Goal: Task Accomplishment & Management: Use online tool/utility

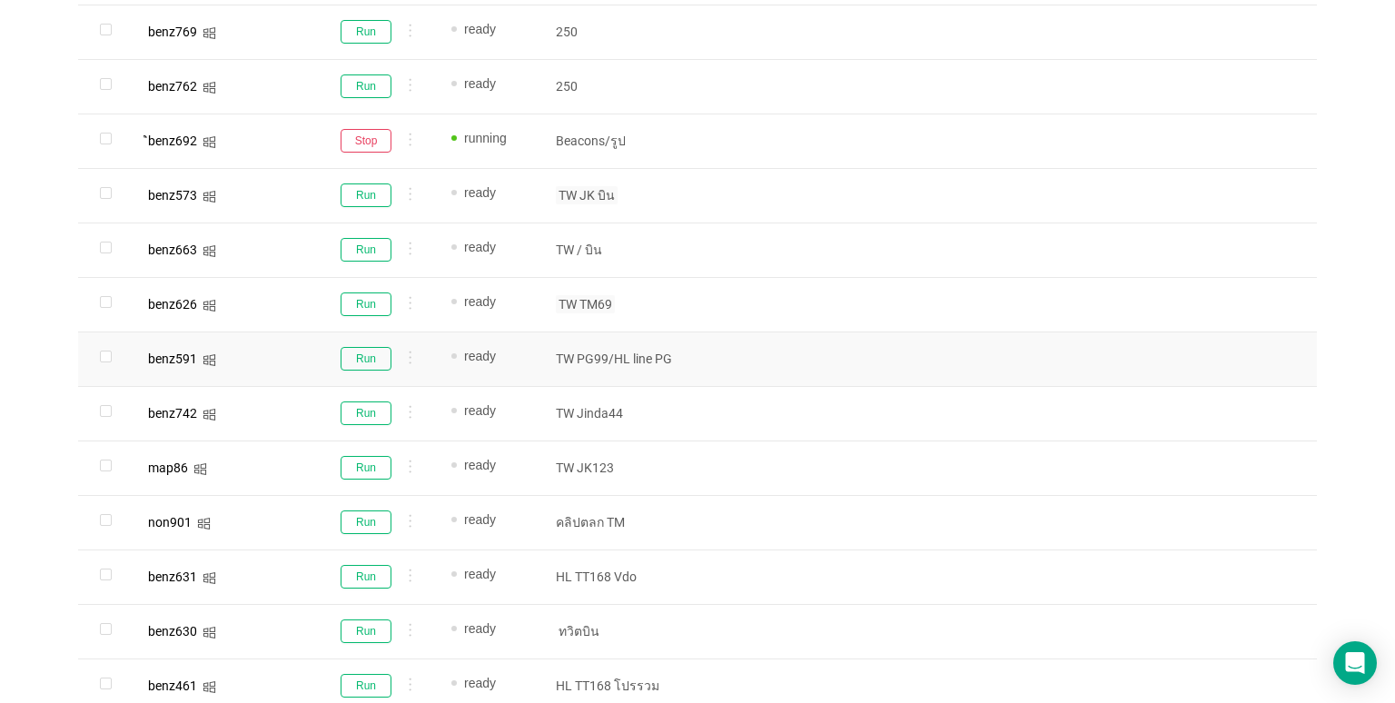
scroll to position [744, 0]
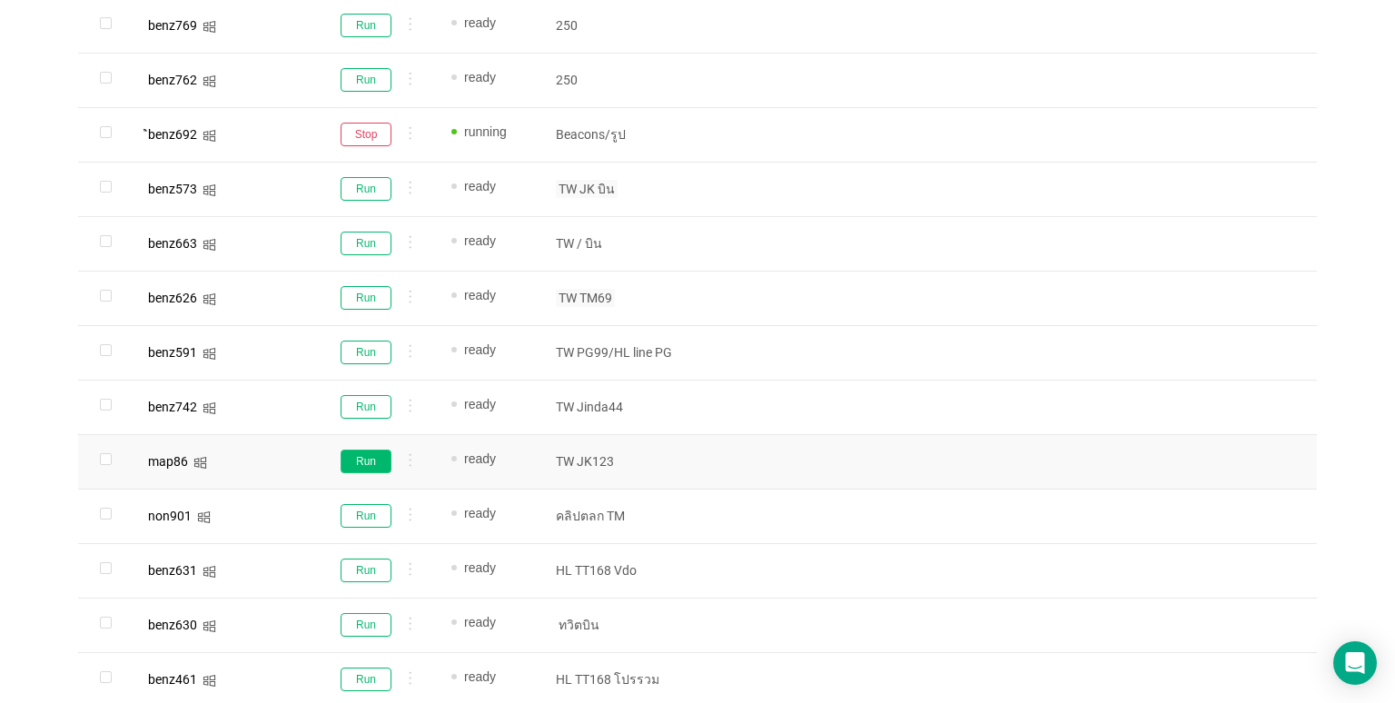
click at [370, 461] on button "Run" at bounding box center [365, 461] width 51 height 24
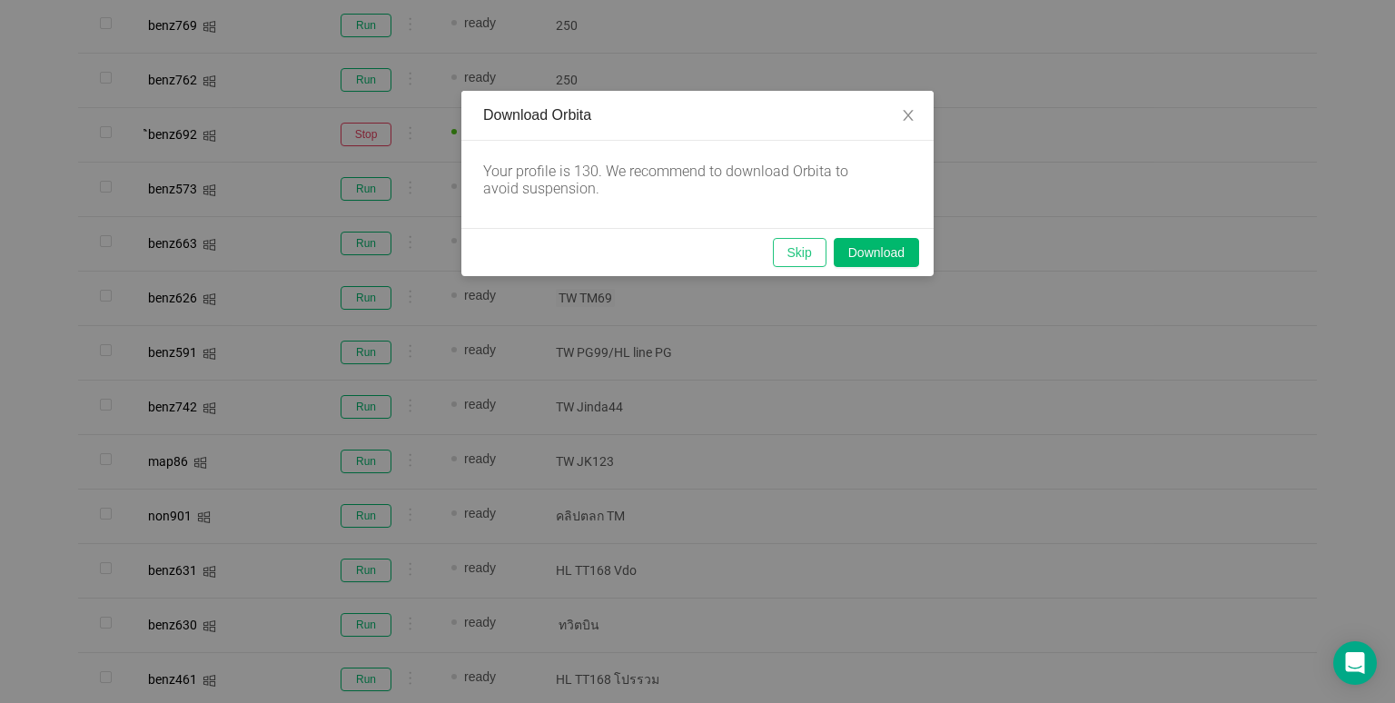
click at [794, 254] on button "Skip" at bounding box center [800, 252] width 54 height 29
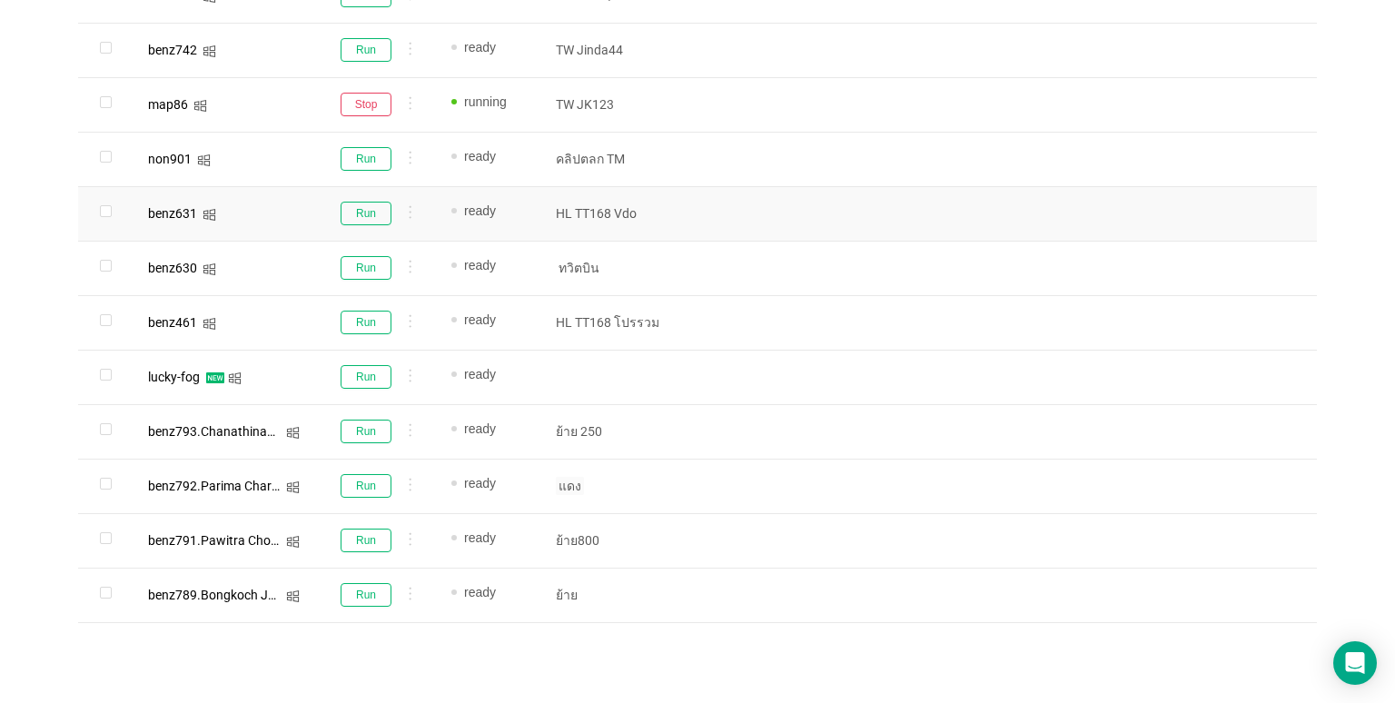
scroll to position [1107, 0]
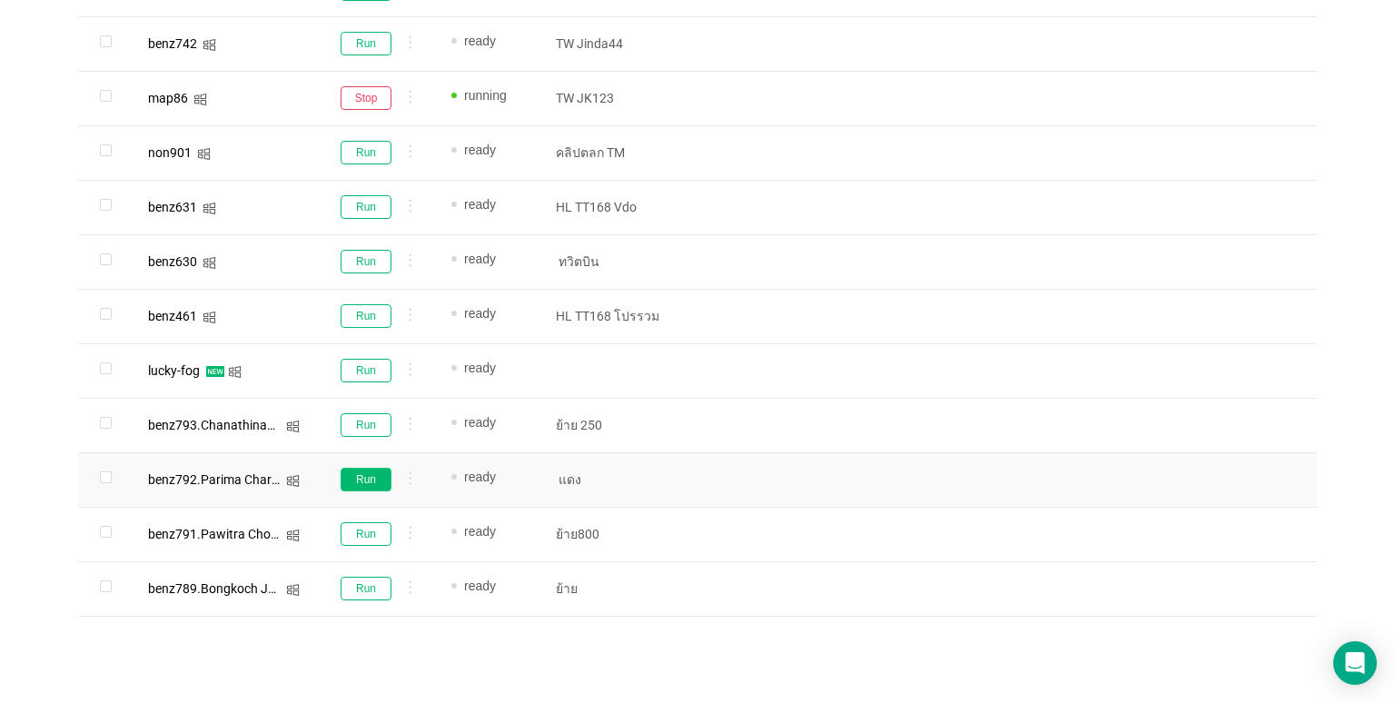
click at [345, 483] on button "Run" at bounding box center [365, 480] width 51 height 24
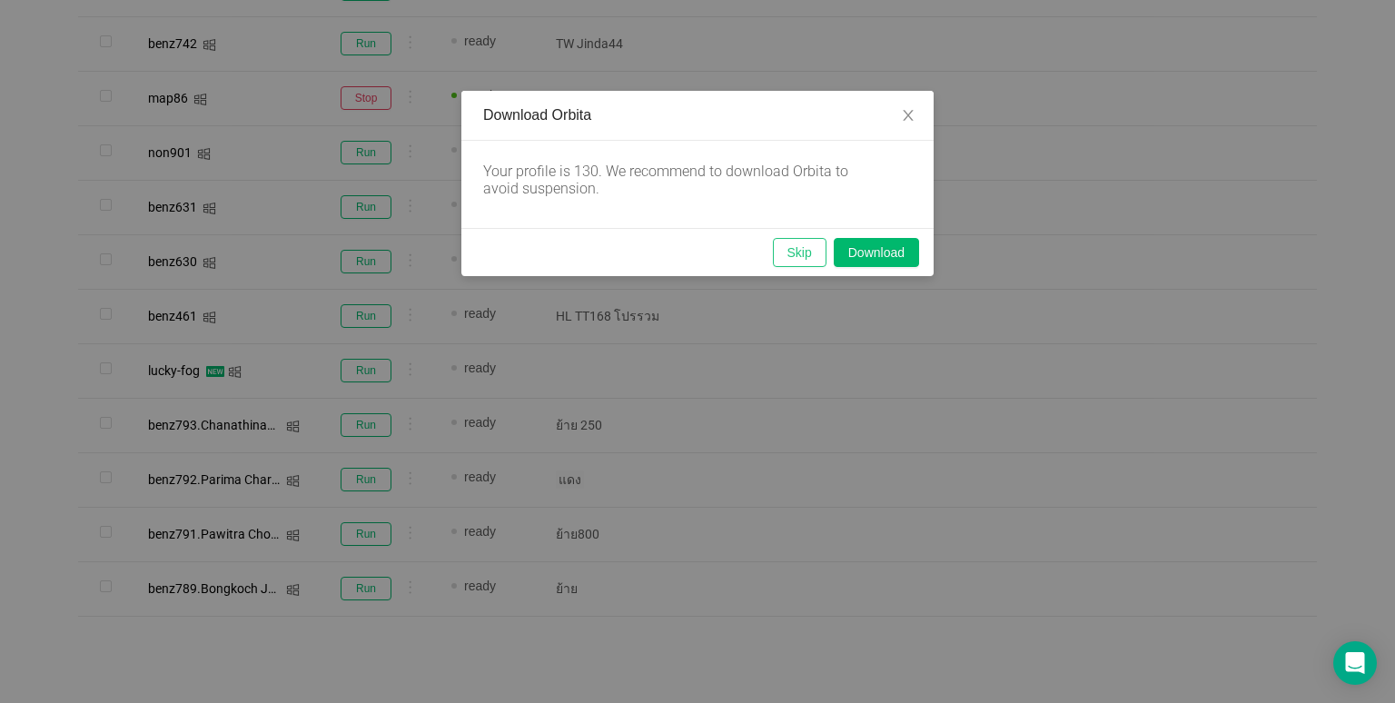
click at [797, 244] on button "Skip" at bounding box center [800, 252] width 54 height 29
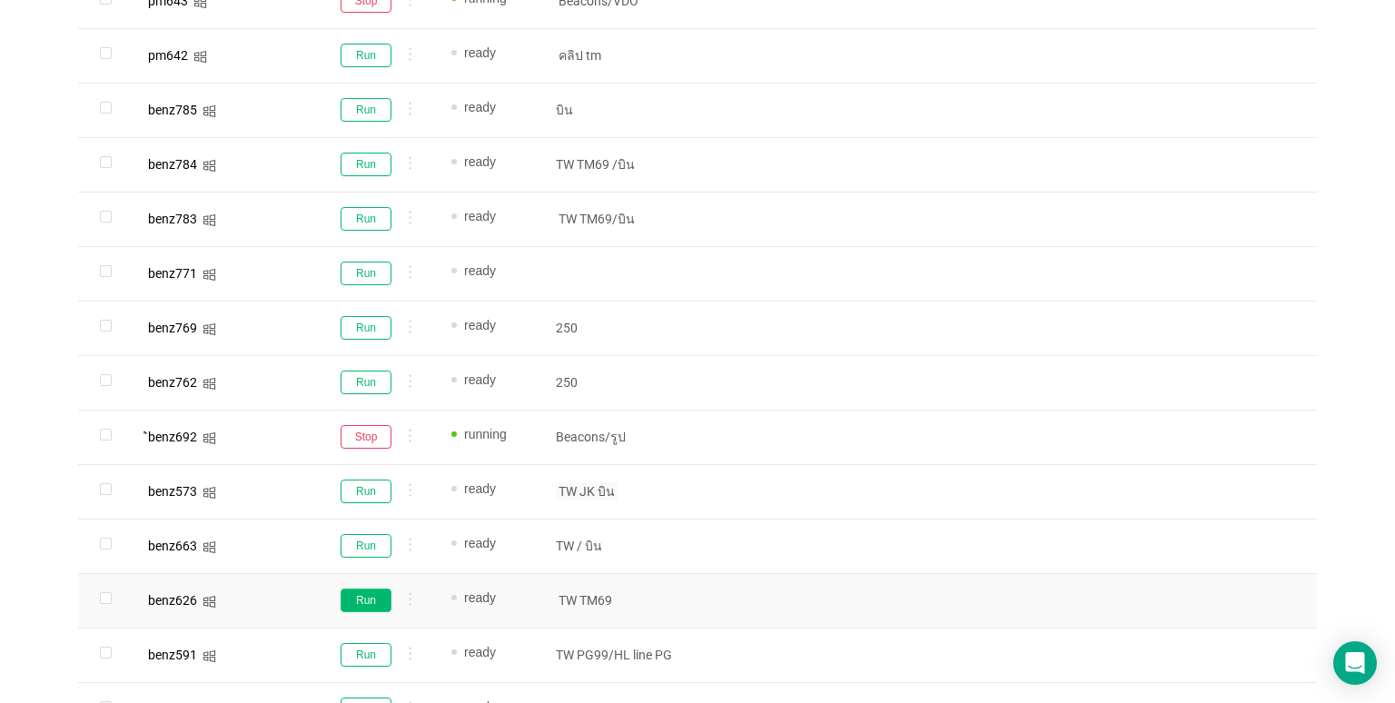
scroll to position [471, 0]
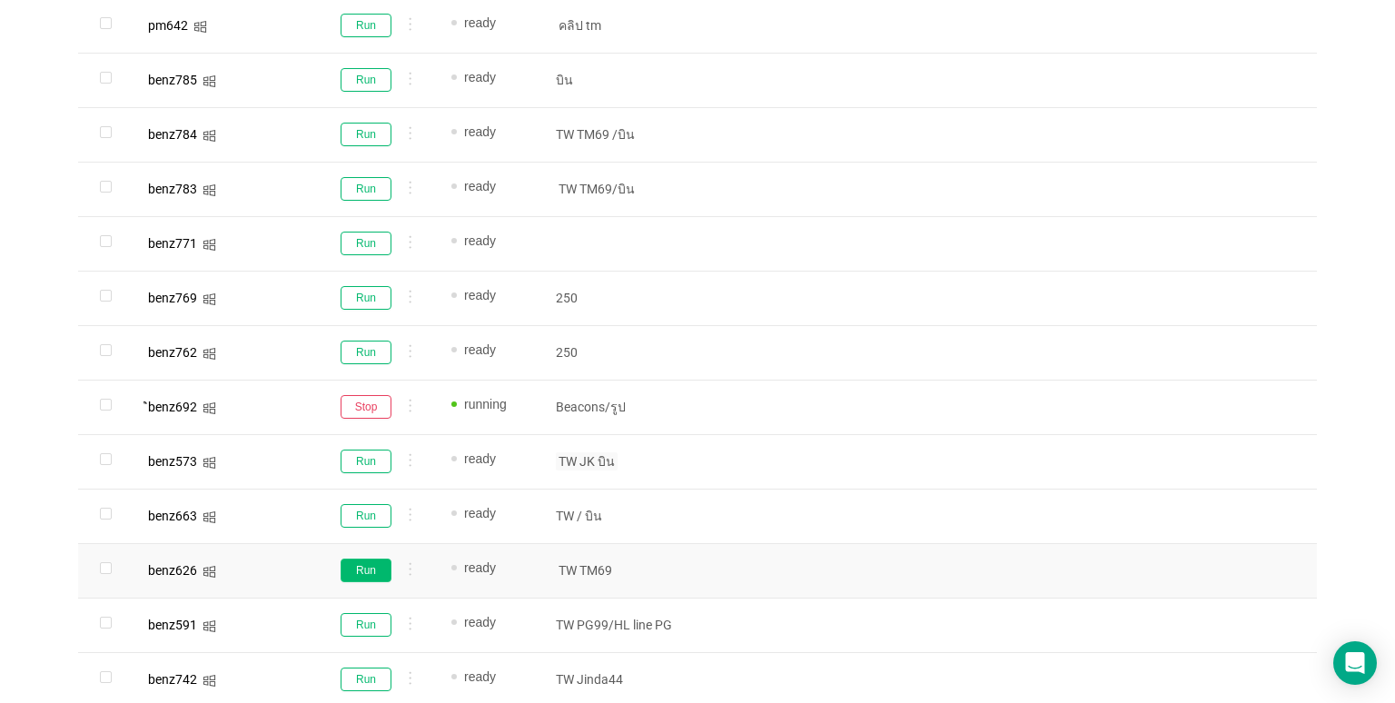
click at [368, 561] on button "Run" at bounding box center [365, 570] width 51 height 24
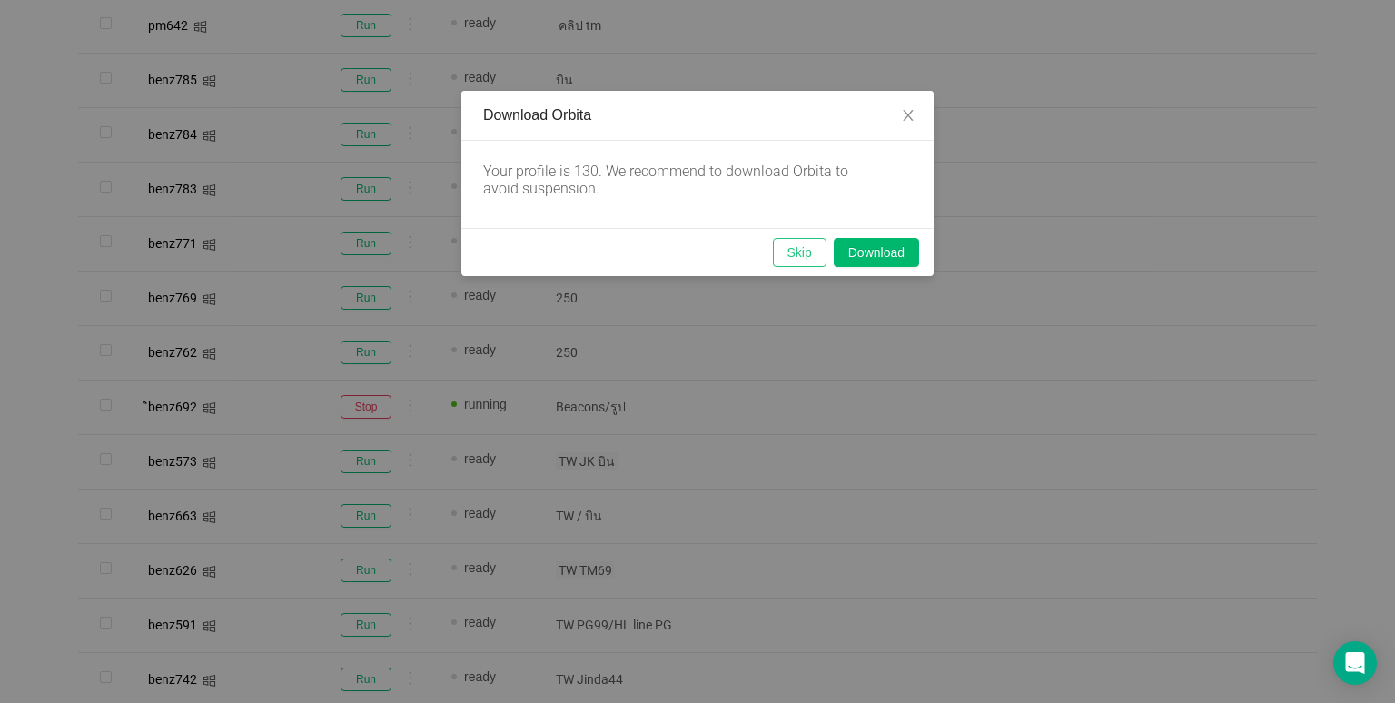
click at [790, 258] on button "Skip" at bounding box center [800, 252] width 54 height 29
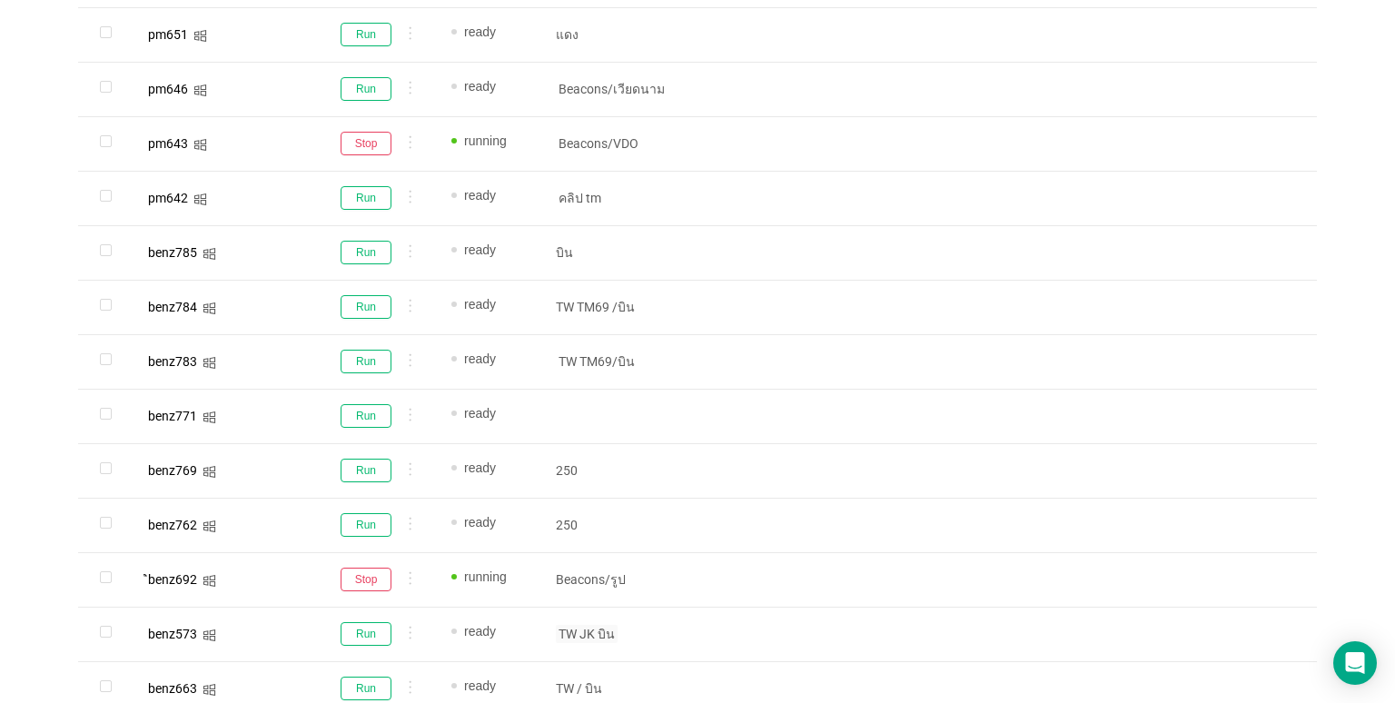
scroll to position [290, 0]
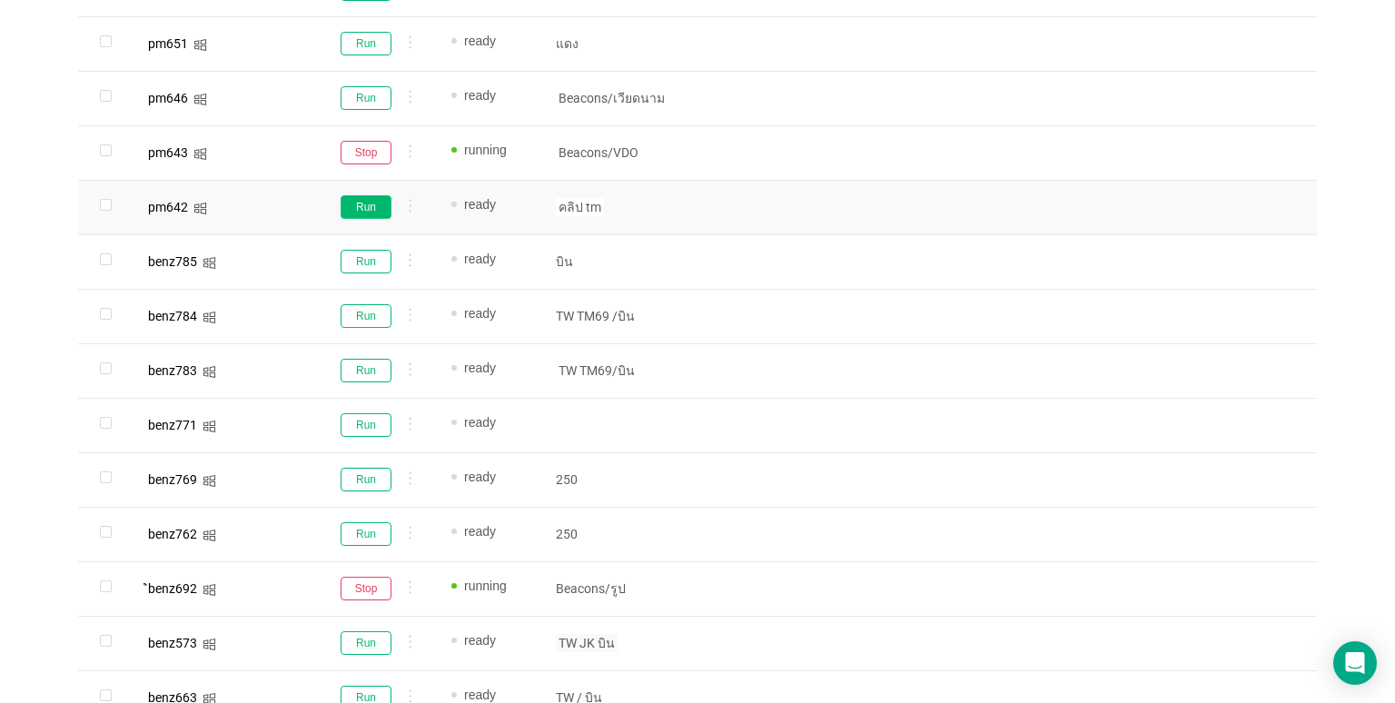
click at [366, 214] on button "Run" at bounding box center [365, 207] width 51 height 24
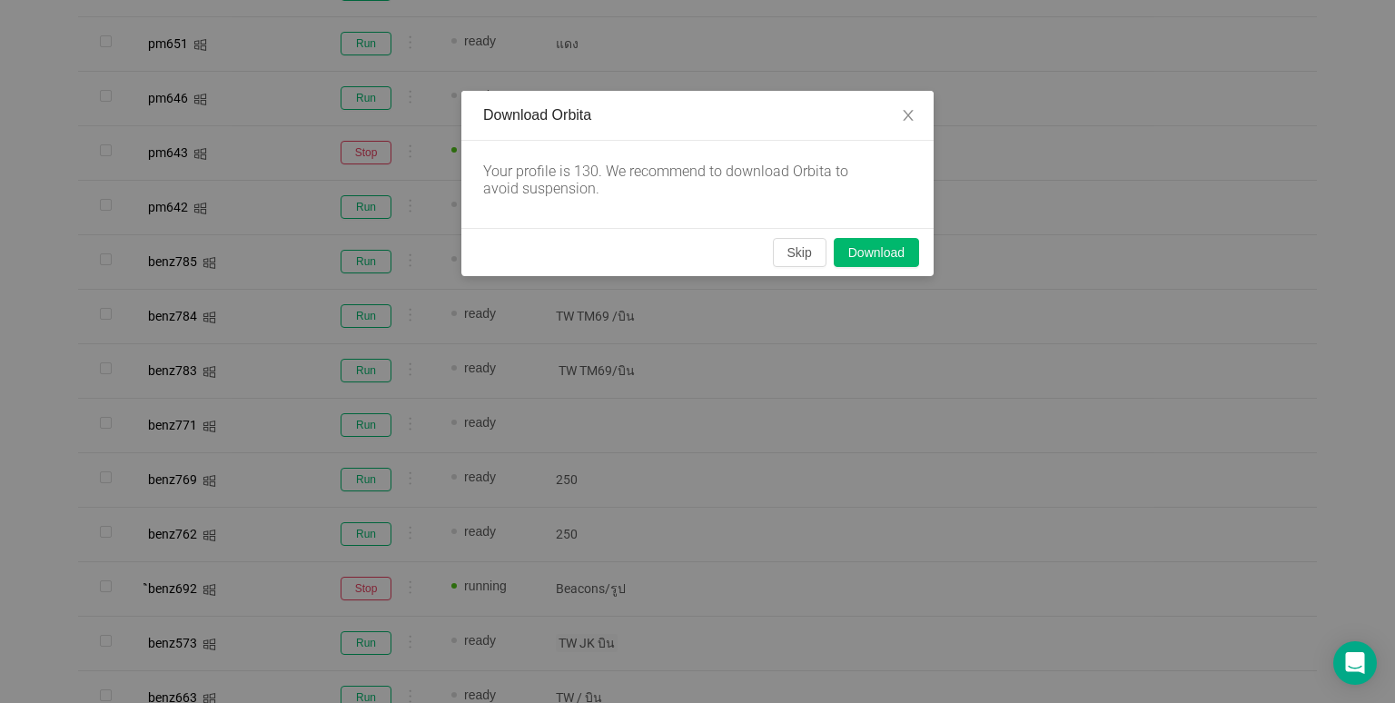
click at [779, 280] on div "Download Orbita Your profile is 130. We recommend to download Orbita to avoid s…" at bounding box center [697, 351] width 1395 height 703
click at [784, 253] on button "Skip" at bounding box center [800, 252] width 54 height 29
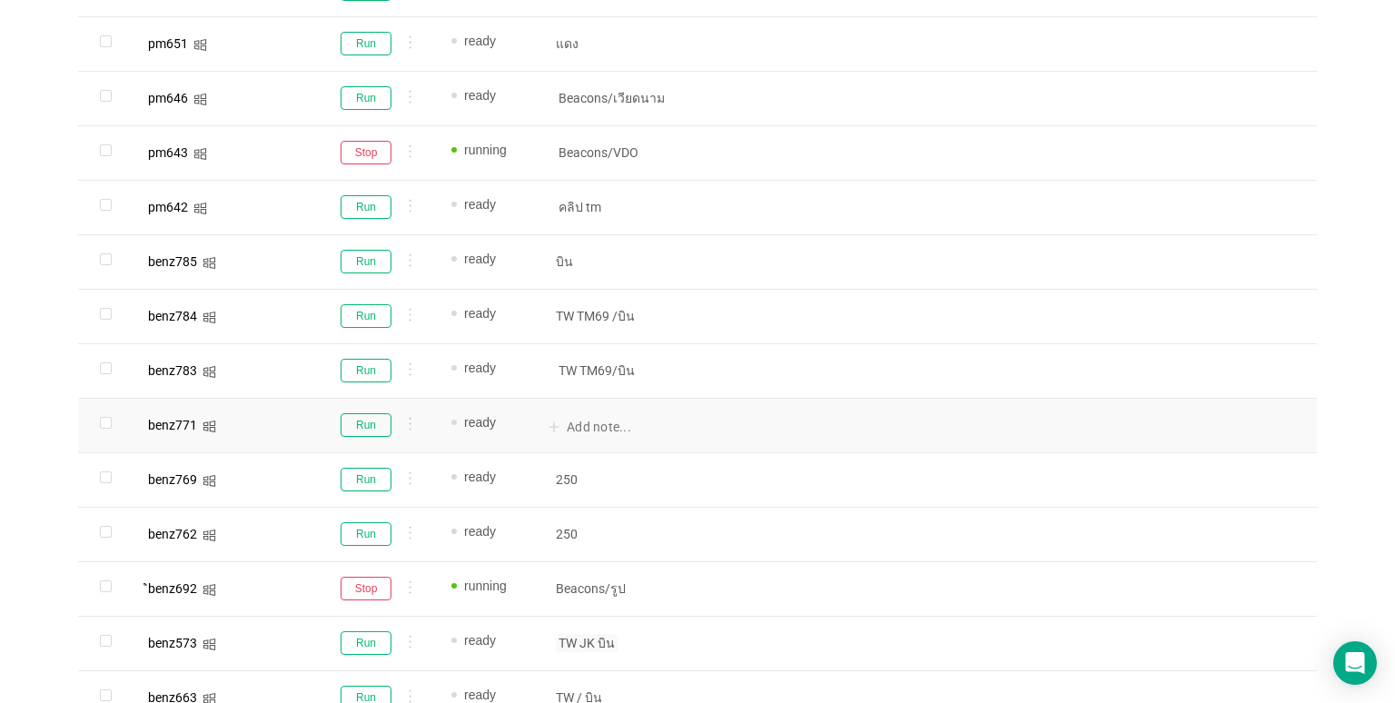
scroll to position [199, 0]
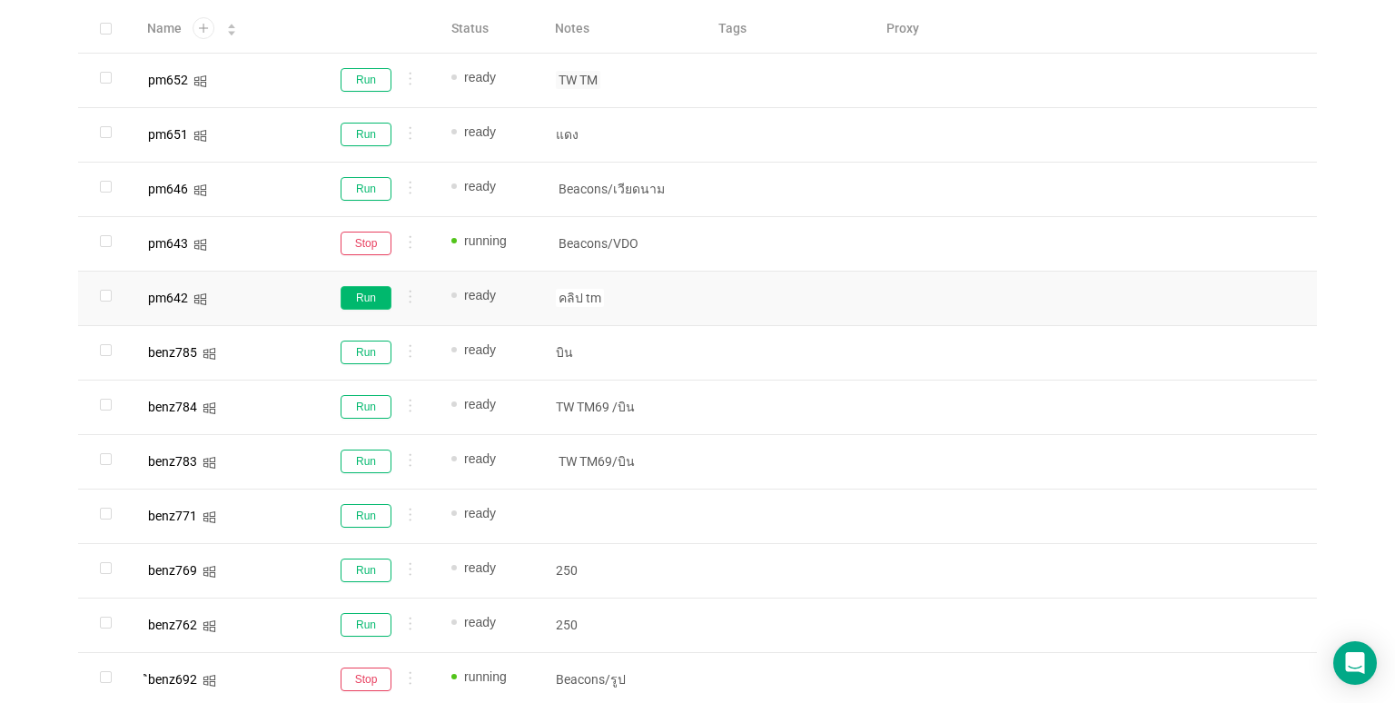
click at [374, 289] on button "Run" at bounding box center [365, 298] width 51 height 24
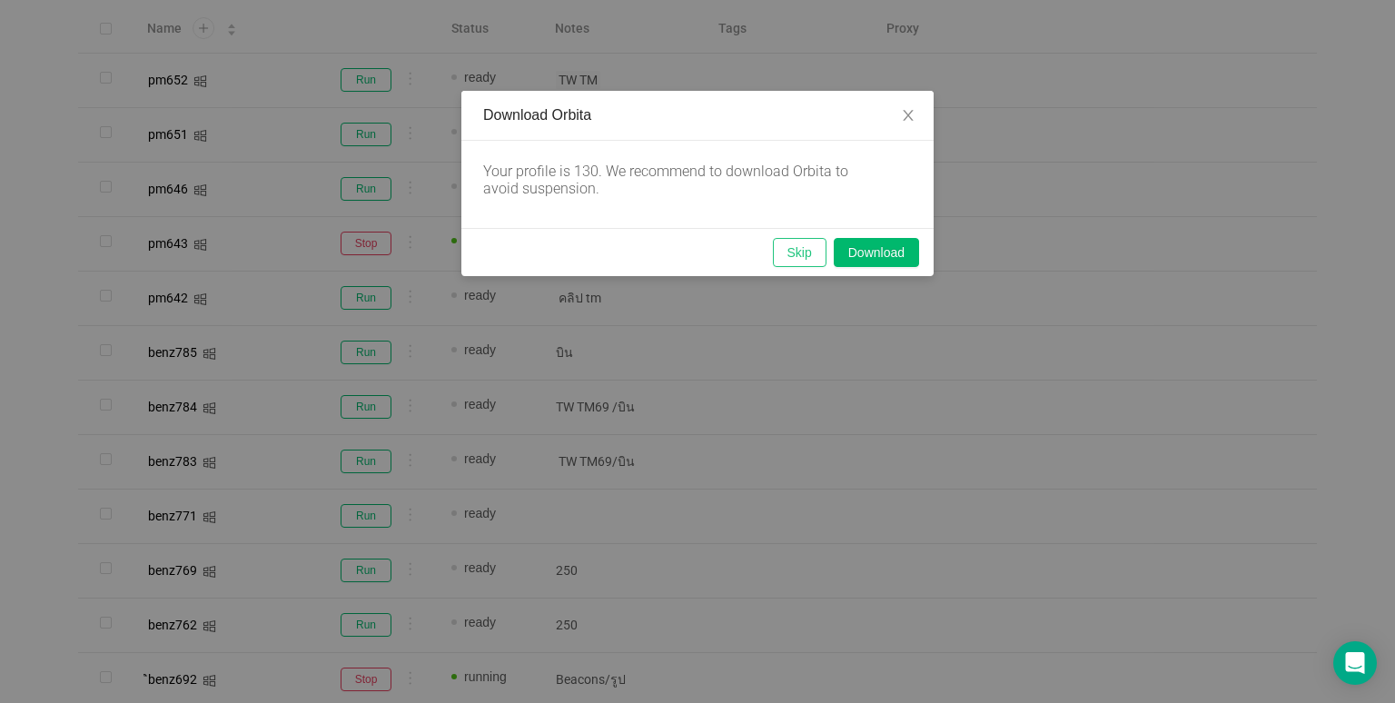
click at [795, 247] on button "Skip" at bounding box center [800, 252] width 54 height 29
